Goal: Task Accomplishment & Management: Use online tool/utility

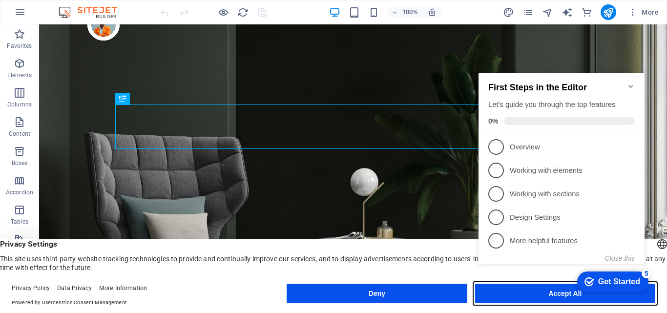
click at [0, 0] on button "Accept All" at bounding box center [0, 0] width 0 height 0
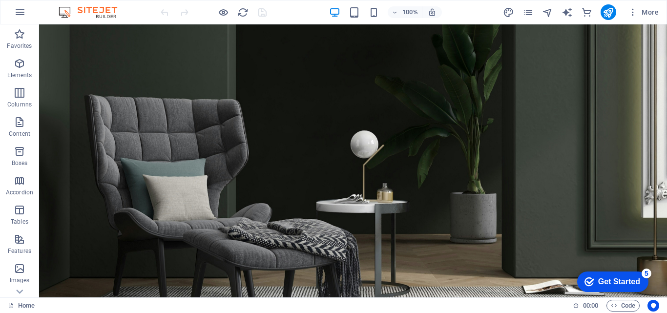
scroll to position [16, 0]
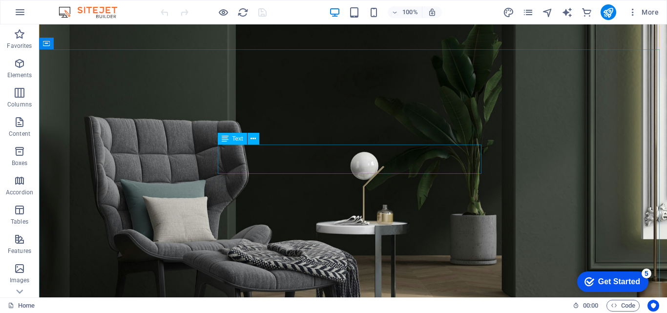
drag, startPoint x: 444, startPoint y: 167, endPoint x: 287, endPoint y: 148, distance: 157.4
drag, startPoint x: 224, startPoint y: 153, endPoint x: 326, endPoint y: 168, distance: 103.7
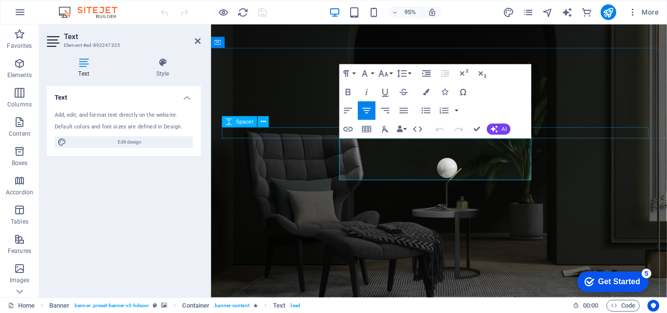
drag, startPoint x: 486, startPoint y: 184, endPoint x: 556, endPoint y: 154, distance: 76.4
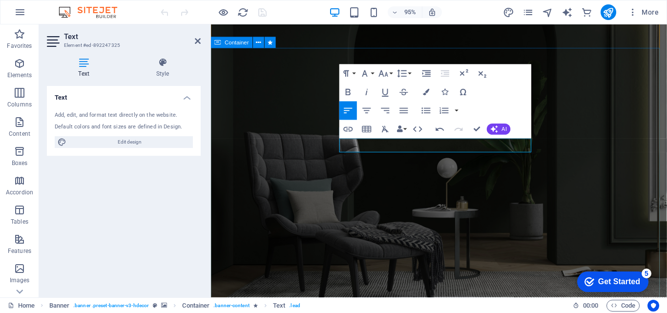
scroll to position [0, 5]
click at [370, 73] on icon "button" at bounding box center [365, 73] width 11 height 11
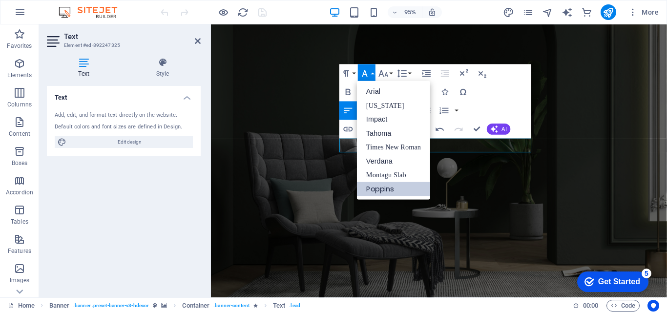
scroll to position [0, 0]
click at [370, 73] on icon "button" at bounding box center [365, 73] width 11 height 11
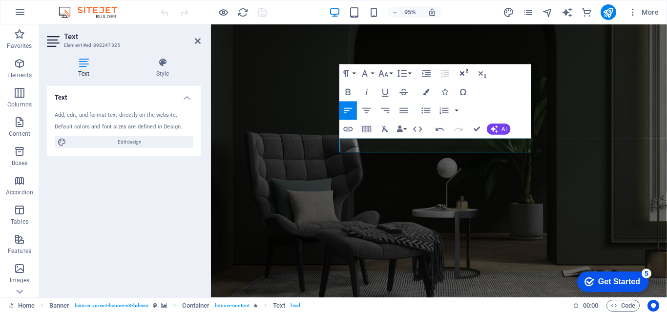
click at [461, 71] on icon "button" at bounding box center [463, 73] width 11 height 11
click at [351, 91] on icon "button" at bounding box center [348, 91] width 11 height 11
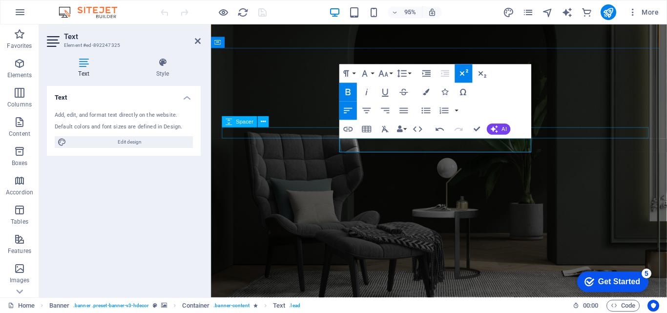
drag, startPoint x: 454, startPoint y: 152, endPoint x: 343, endPoint y: 133, distance: 112.5
drag, startPoint x: 342, startPoint y: 133, endPoint x: 552, endPoint y: 142, distance: 209.3
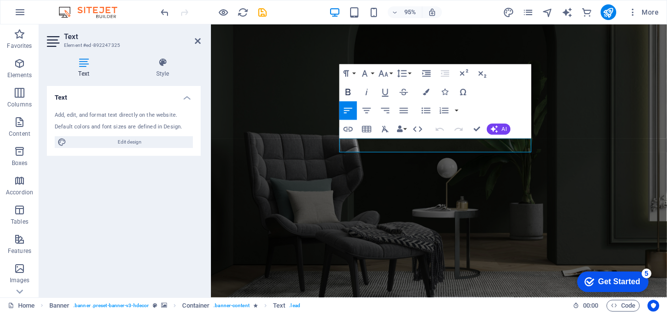
click at [349, 95] on icon "button" at bounding box center [348, 92] width 5 height 6
click at [371, 109] on icon "button" at bounding box center [367, 110] width 11 height 11
click at [352, 108] on icon "button" at bounding box center [348, 110] width 8 height 5
click at [405, 132] on button "Data Bindings" at bounding box center [401, 129] width 13 height 19
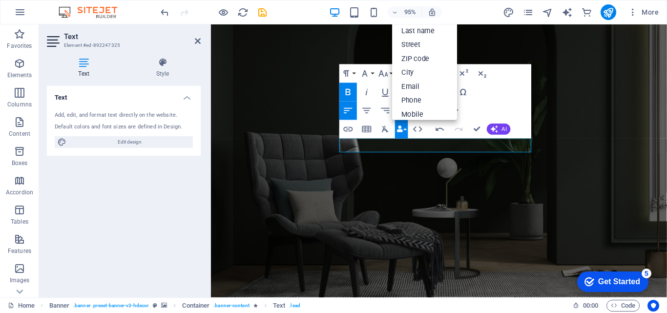
click at [405, 132] on button "Data Bindings" at bounding box center [401, 129] width 13 height 19
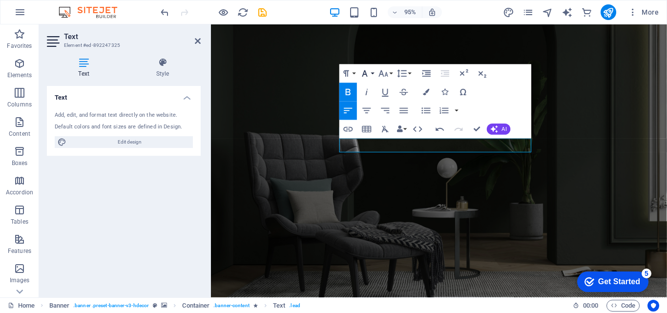
click at [372, 71] on button "Font Family" at bounding box center [367, 73] width 18 height 19
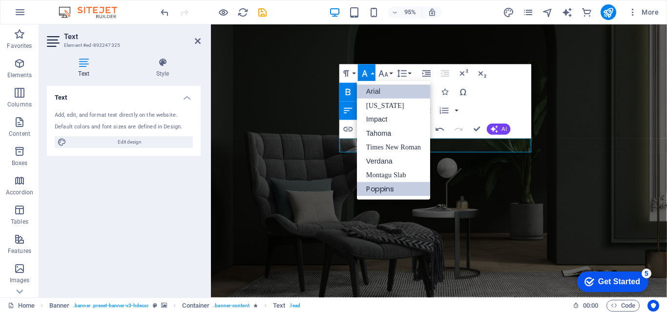
click at [381, 96] on link "Arial" at bounding box center [393, 92] width 73 height 14
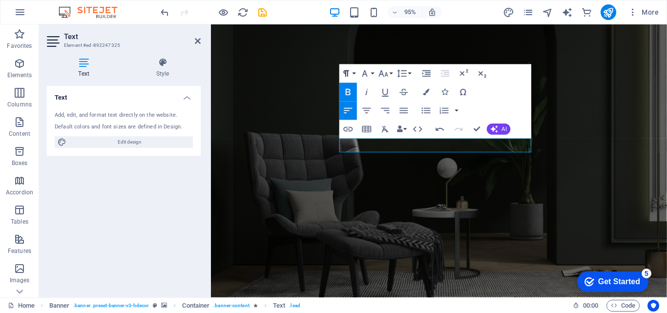
click at [355, 74] on button "Paragraph Format" at bounding box center [349, 73] width 18 height 19
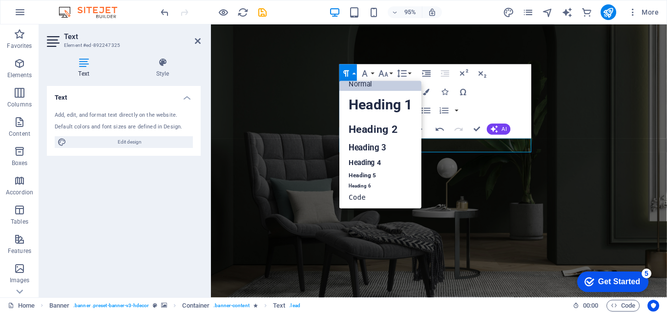
scroll to position [8, 0]
click at [373, 128] on link "Heading 2" at bounding box center [381, 129] width 82 height 21
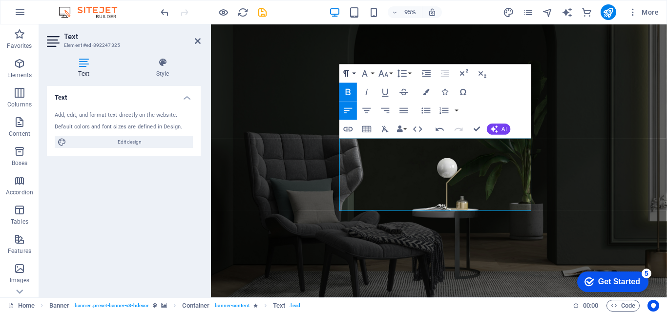
click at [351, 75] on icon "button" at bounding box center [346, 73] width 11 height 11
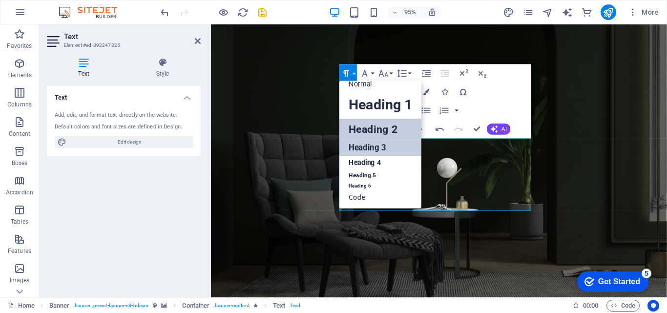
click at [382, 149] on link "Heading 3" at bounding box center [381, 148] width 82 height 16
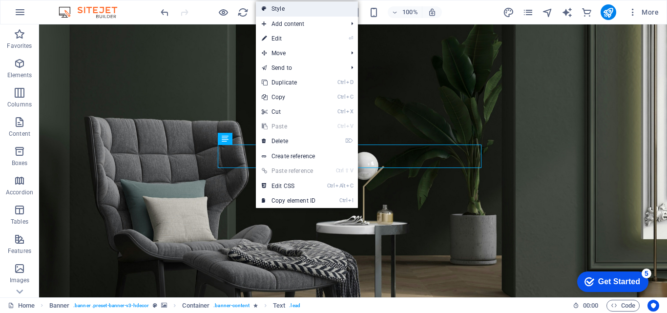
click at [285, 7] on link "Style" at bounding box center [307, 8] width 102 height 15
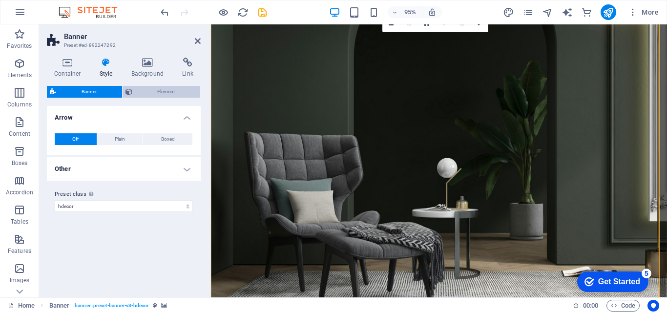
click at [144, 92] on span "Element" at bounding box center [166, 92] width 63 height 12
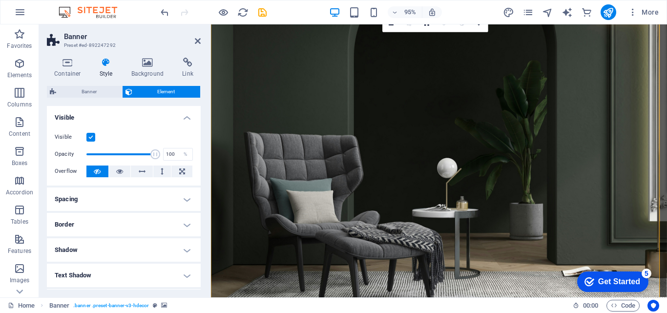
drag, startPoint x: 198, startPoint y: 132, endPoint x: 200, endPoint y: 176, distance: 44.0
click at [200, 176] on div "Layout How this element expands within the layout (Flexbox). Size Default auto …" at bounding box center [124, 198] width 154 height 184
click at [141, 45] on h3 "Preset #ed-892247292" at bounding box center [122, 45] width 117 height 9
click at [147, 68] on h4 "Background" at bounding box center [149, 68] width 51 height 21
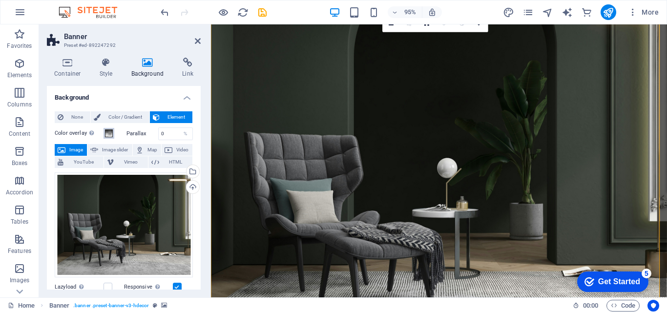
click at [108, 133] on span at bounding box center [109, 133] width 8 height 8
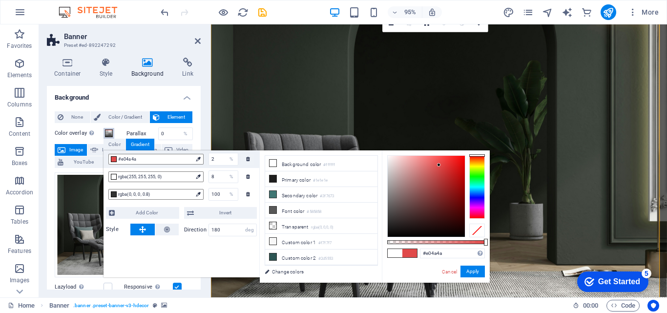
click at [439, 165] on div at bounding box center [426, 196] width 77 height 81
click at [469, 271] on button "Apply" at bounding box center [473, 272] width 24 height 12
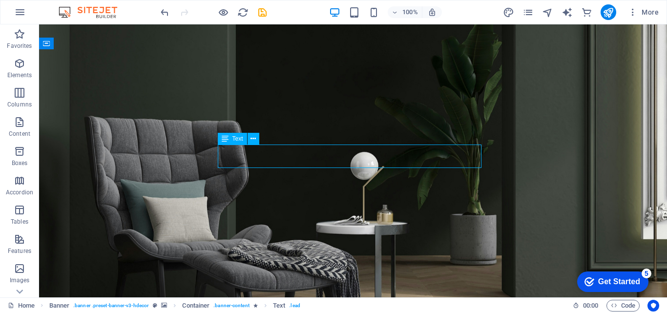
drag, startPoint x: 180, startPoint y: 155, endPoint x: 406, endPoint y: 149, distance: 226.8
drag, startPoint x: 380, startPoint y: 157, endPoint x: 253, endPoint y: 151, distance: 127.6
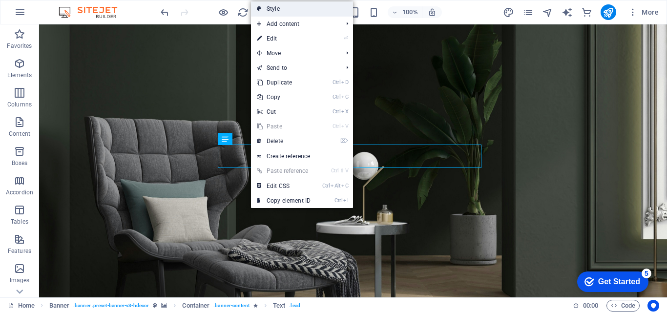
click at [282, 12] on link "Style" at bounding box center [302, 8] width 102 height 15
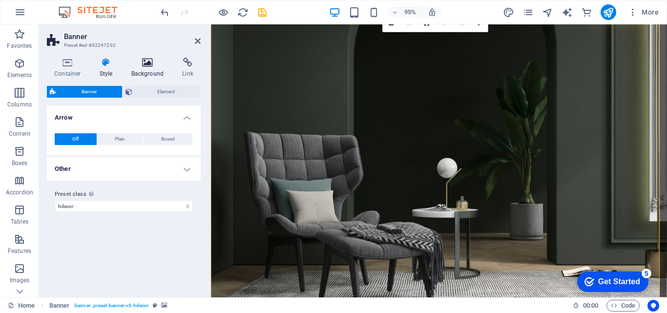
click at [147, 69] on h4 "Background" at bounding box center [149, 68] width 51 height 21
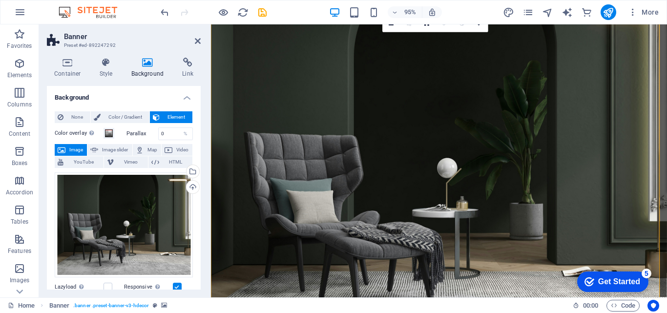
click at [130, 131] on label "Parallax" at bounding box center [143, 133] width 32 height 5
click at [108, 133] on span at bounding box center [109, 133] width 8 height 8
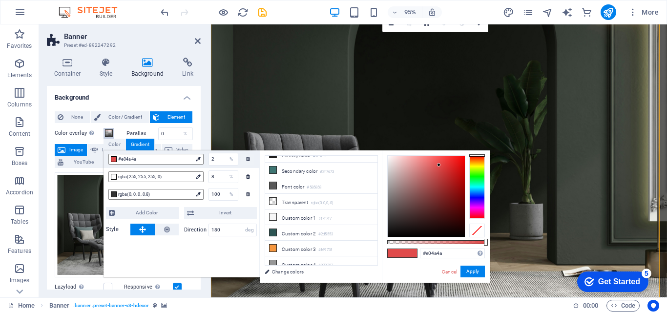
scroll to position [42, 0]
click at [306, 227] on li "Custom color 3 #f6973f" at bounding box center [321, 231] width 112 height 16
type input "#f6973f"
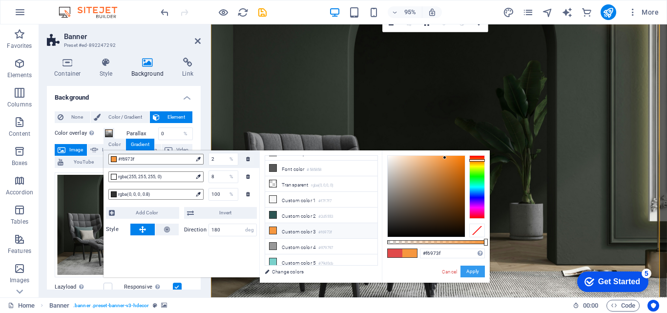
click at [468, 273] on button "Apply" at bounding box center [473, 272] width 24 height 12
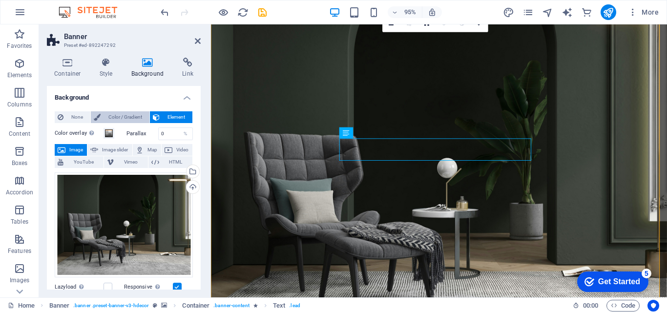
click at [129, 120] on span "Color / Gradient" at bounding box center [125, 117] width 43 height 12
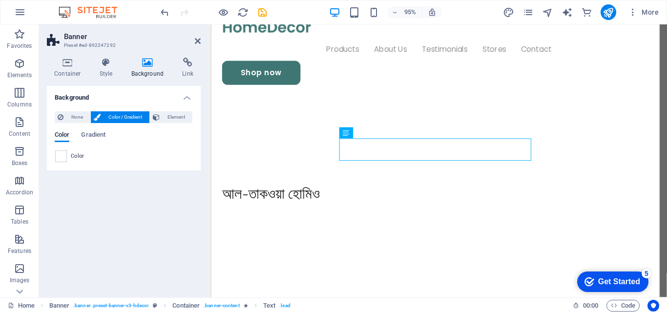
click at [77, 158] on span "Color" at bounding box center [78, 156] width 14 height 8
click at [64, 156] on span at bounding box center [61, 156] width 11 height 11
click at [78, 154] on span "Color" at bounding box center [78, 156] width 14 height 8
click at [95, 134] on span "Gradient" at bounding box center [93, 136] width 24 height 14
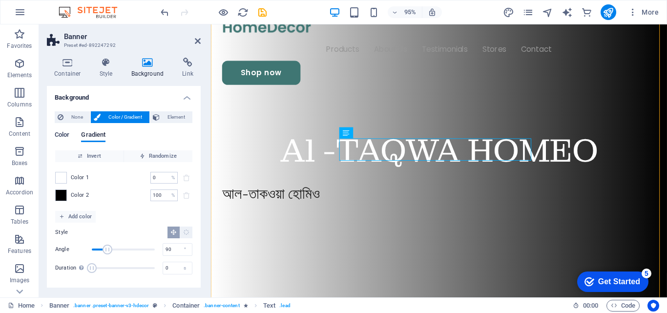
click at [67, 132] on span "Color" at bounding box center [62, 136] width 15 height 14
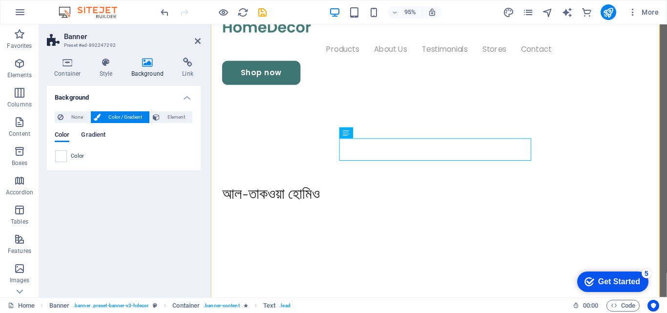
click at [98, 135] on span "Gradient" at bounding box center [93, 136] width 24 height 14
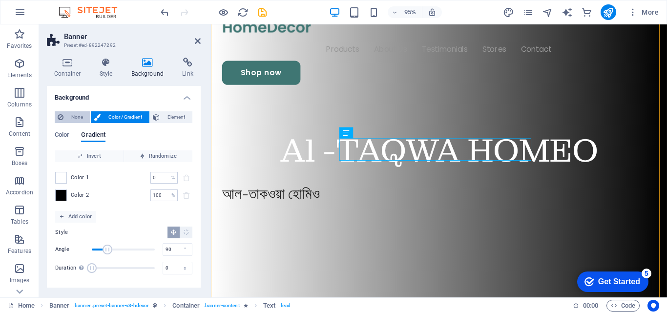
click at [78, 116] on span "None" at bounding box center [76, 117] width 21 height 12
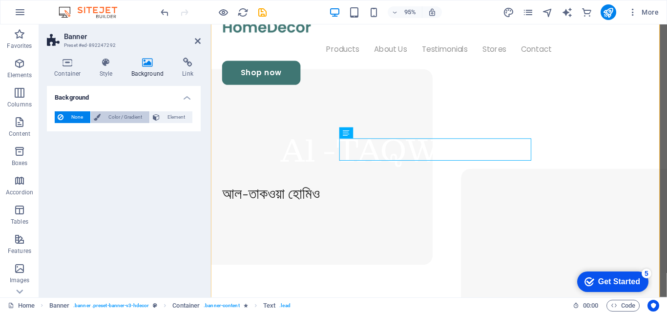
click at [115, 120] on span "Color / Gradient" at bounding box center [125, 117] width 43 height 12
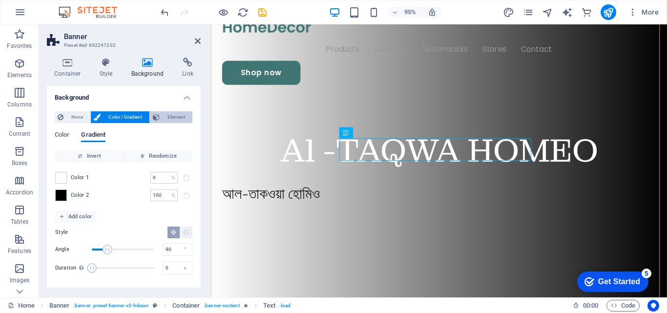
click at [178, 120] on span "Element" at bounding box center [176, 117] width 27 height 12
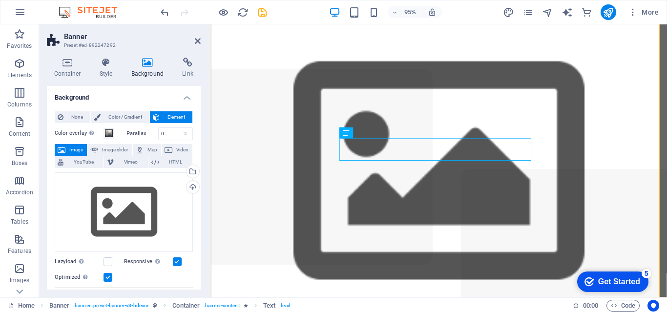
drag, startPoint x: 197, startPoint y: 144, endPoint x: 197, endPoint y: 190, distance: 45.9
click at [197, 190] on div "None Color / Gradient Element Stretch background to full-width Color overlay Pl…" at bounding box center [124, 284] width 154 height 361
click at [119, 120] on span "Color / Gradient" at bounding box center [125, 117] width 43 height 12
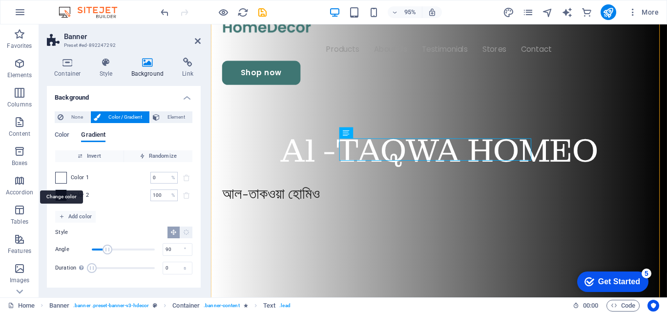
click at [63, 175] on span at bounding box center [61, 177] width 11 height 11
click at [66, 199] on span at bounding box center [61, 195] width 11 height 11
click at [62, 190] on span at bounding box center [61, 195] width 11 height 11
click at [62, 196] on span at bounding box center [61, 195] width 11 height 11
click at [63, 213] on span "Add color" at bounding box center [75, 217] width 33 height 12
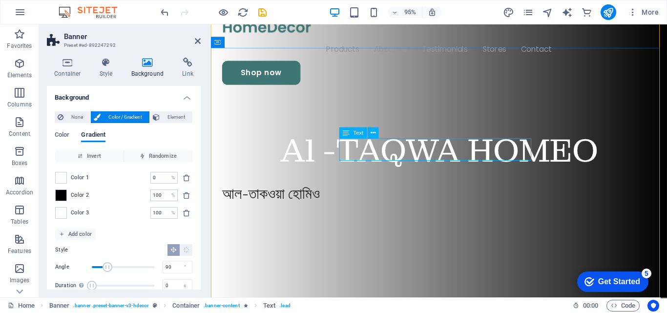
click at [480, 192] on div "আল-তাকওয়া হোমিও" at bounding box center [451, 203] width 457 height 23
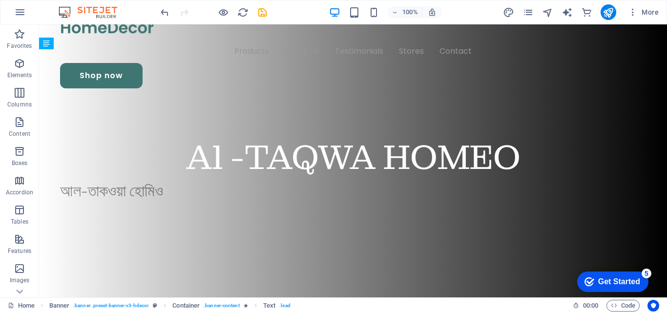
drag, startPoint x: 320, startPoint y: 156, endPoint x: 343, endPoint y: 144, distance: 25.6
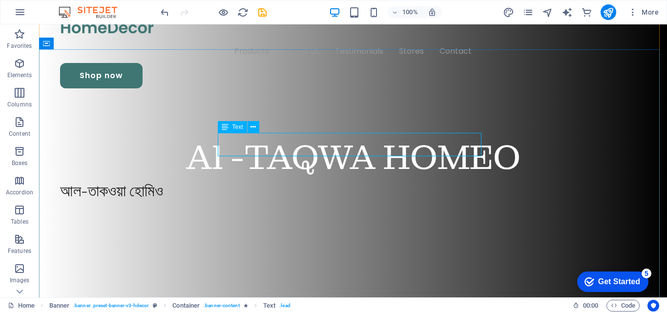
click at [324, 180] on div "আল-তাকওয়া হোমিও" at bounding box center [353, 191] width 586 height 23
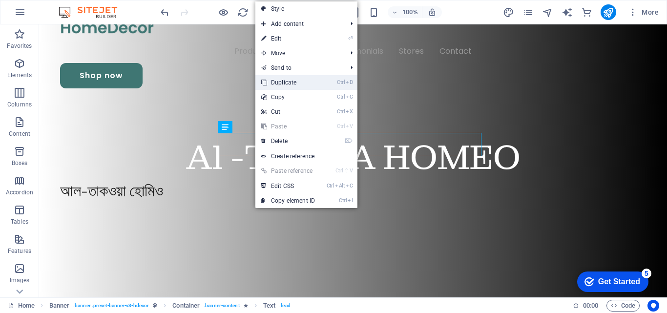
click at [303, 80] on link "Ctrl D Duplicate" at bounding box center [288, 82] width 65 height 15
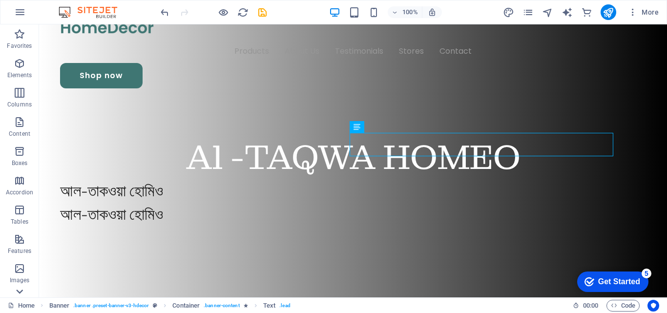
click at [22, 290] on icon at bounding box center [20, 292] width 14 height 14
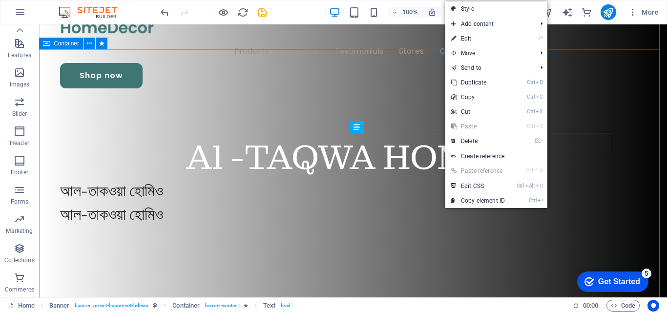
click at [355, 188] on div "Al -TAQWA HOMEO আল-তাকওয়া হোমিও আল-তাকওয়া হোমিও" at bounding box center [353, 186] width 628 height 181
